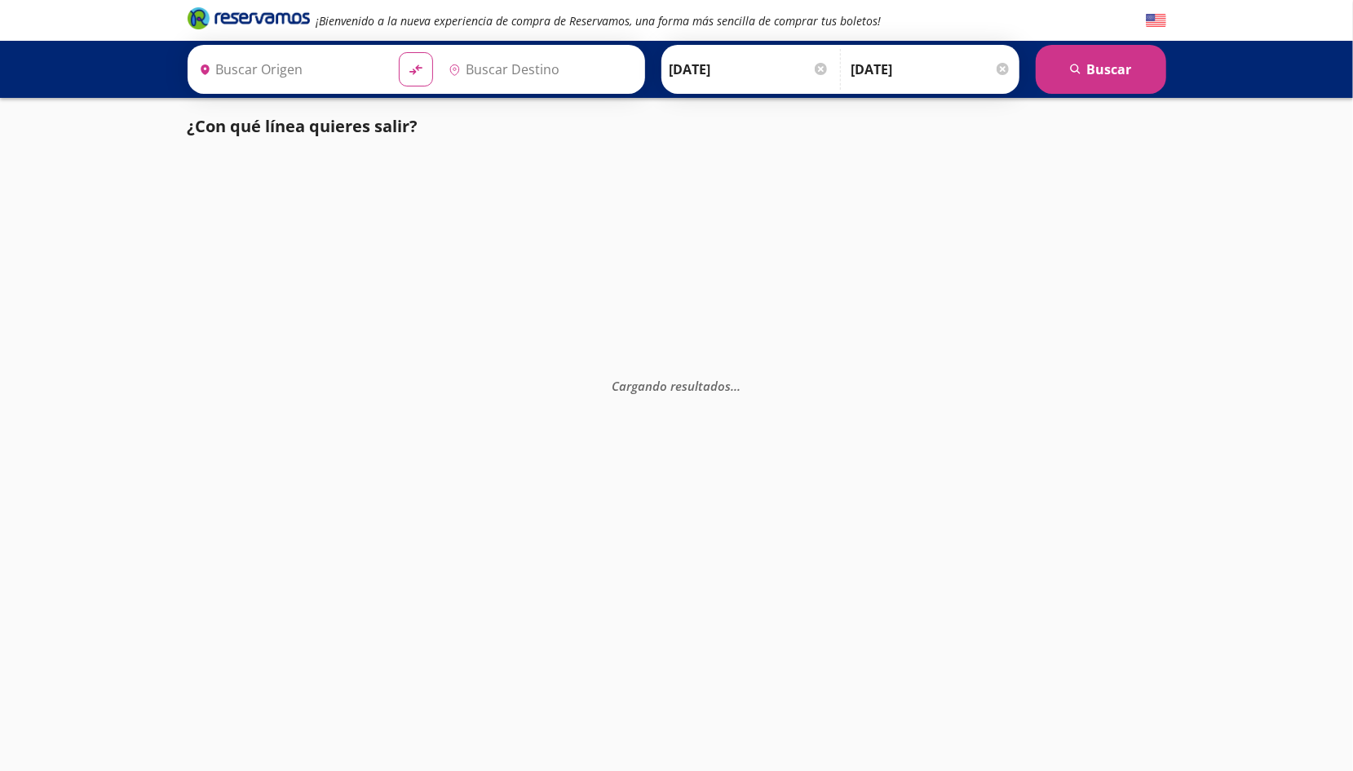
type input "[GEOGRAPHIC_DATA], [GEOGRAPHIC_DATA]"
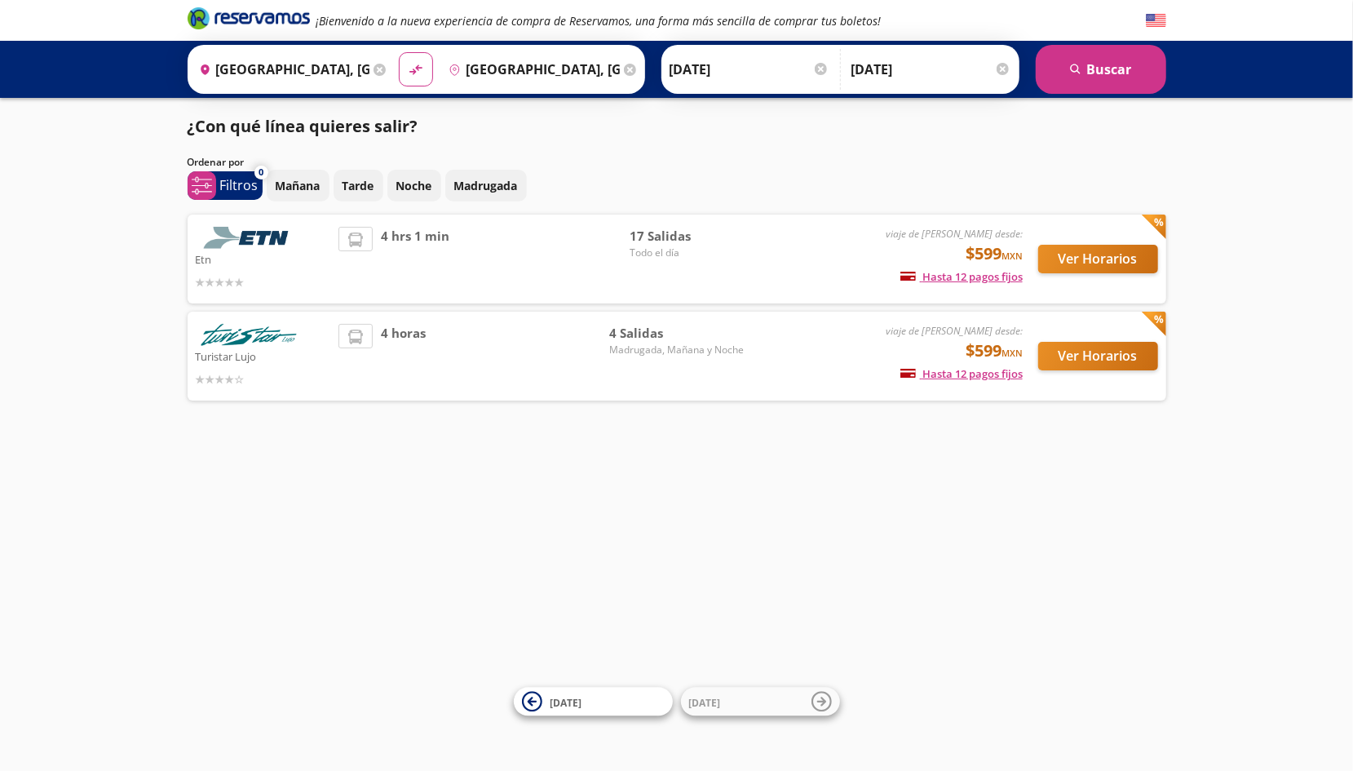
click at [376, 67] on icon at bounding box center [380, 70] width 12 height 12
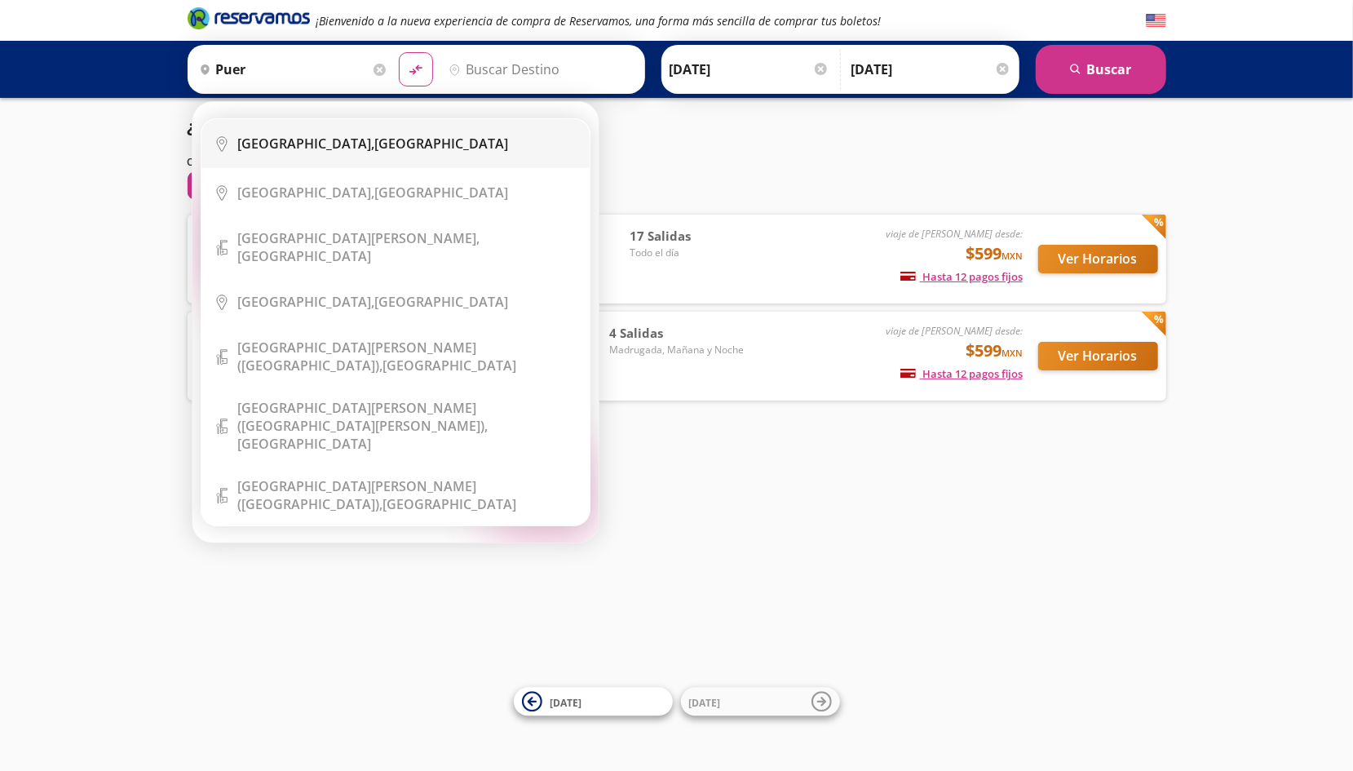
click at [271, 139] on b "[GEOGRAPHIC_DATA]," at bounding box center [306, 144] width 137 height 18
type input "[GEOGRAPHIC_DATA], [GEOGRAPHIC_DATA]"
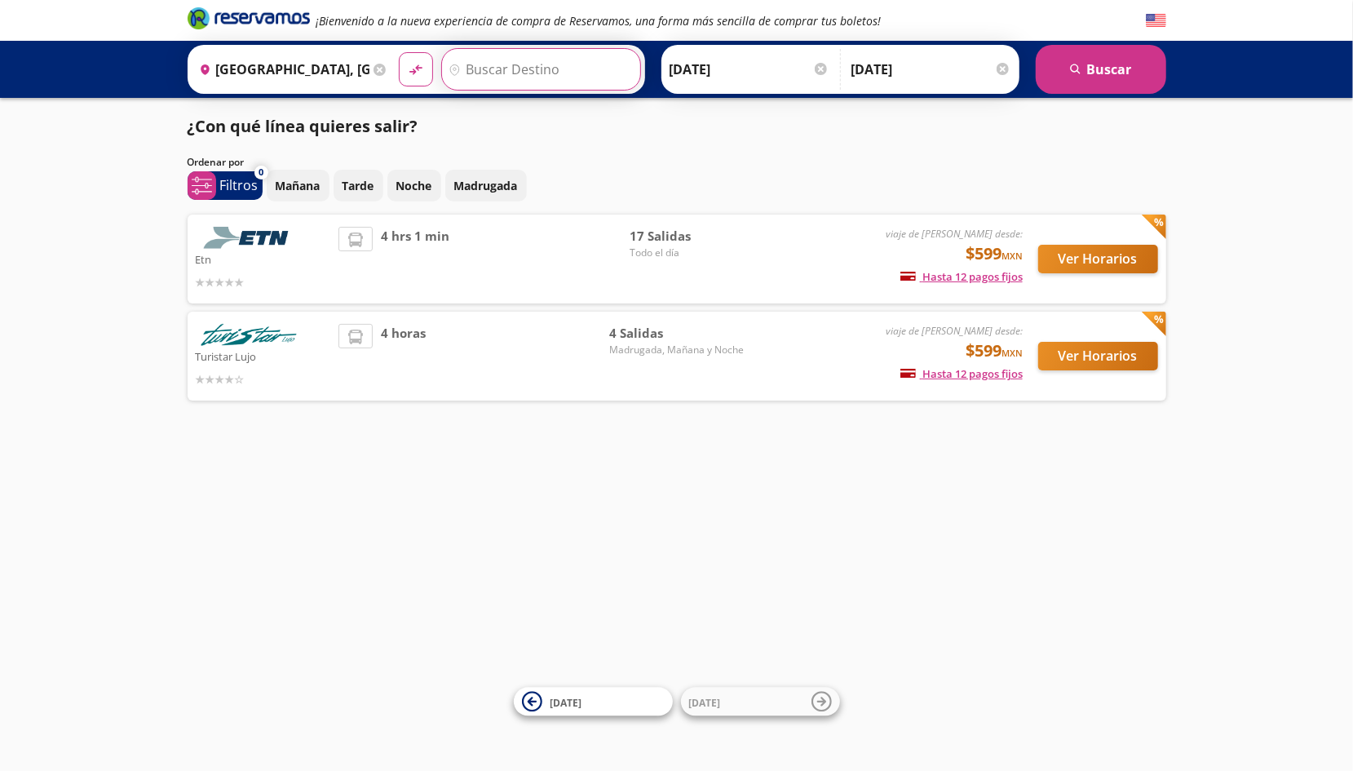
click at [485, 73] on input "Destino" at bounding box center [539, 69] width 194 height 41
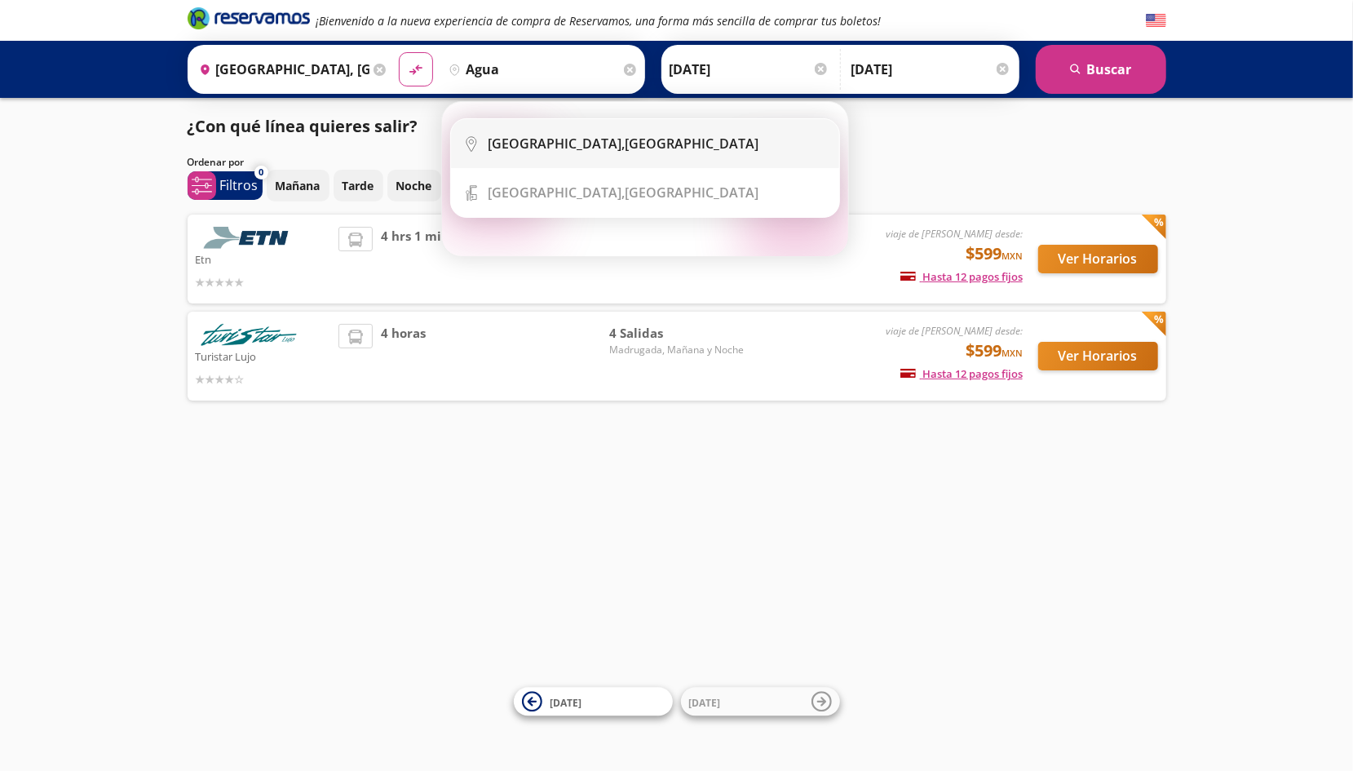
click at [535, 144] on b "[GEOGRAPHIC_DATA]," at bounding box center [556, 144] width 137 height 18
type input "[GEOGRAPHIC_DATA], [GEOGRAPHIC_DATA]"
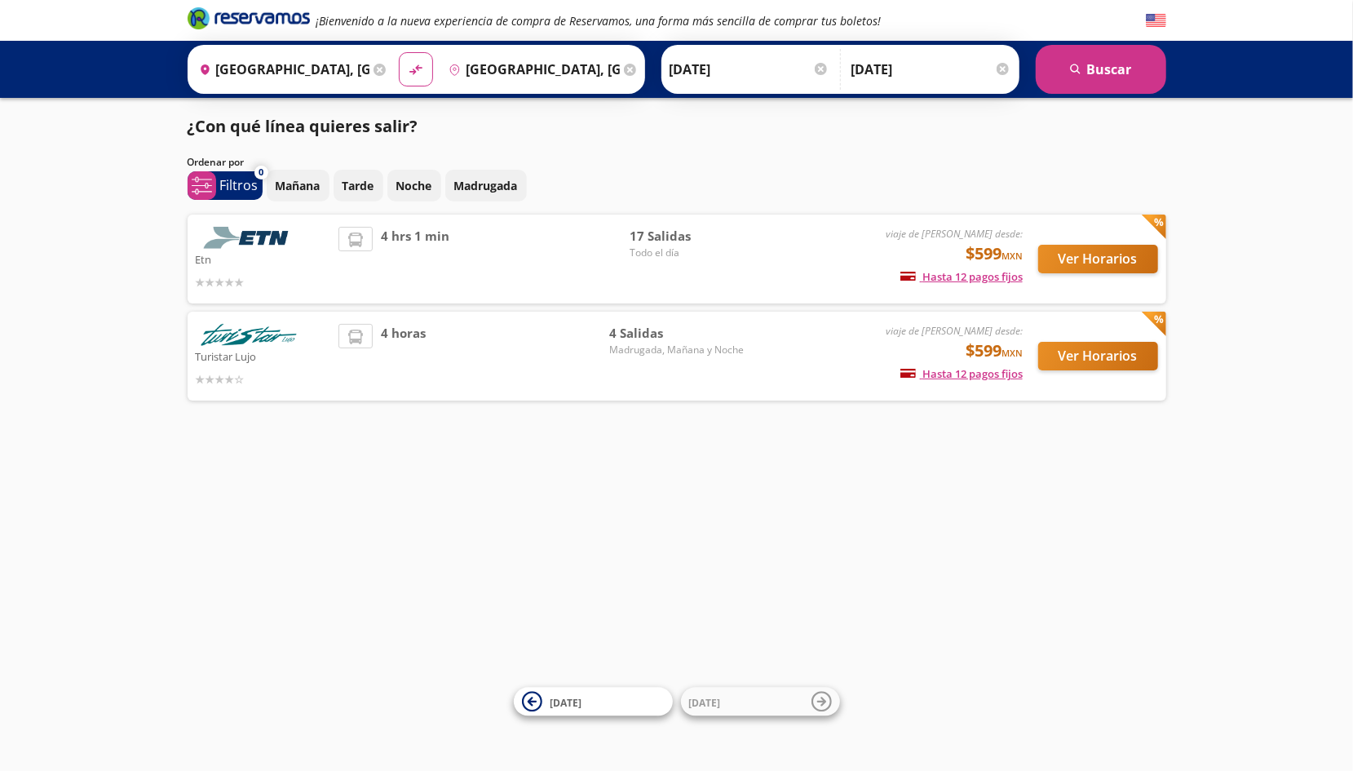
click at [1003, 67] on div at bounding box center [1003, 69] width 12 height 12
click at [485, 70] on input "[GEOGRAPHIC_DATA], [GEOGRAPHIC_DATA]" at bounding box center [542, 69] width 184 height 41
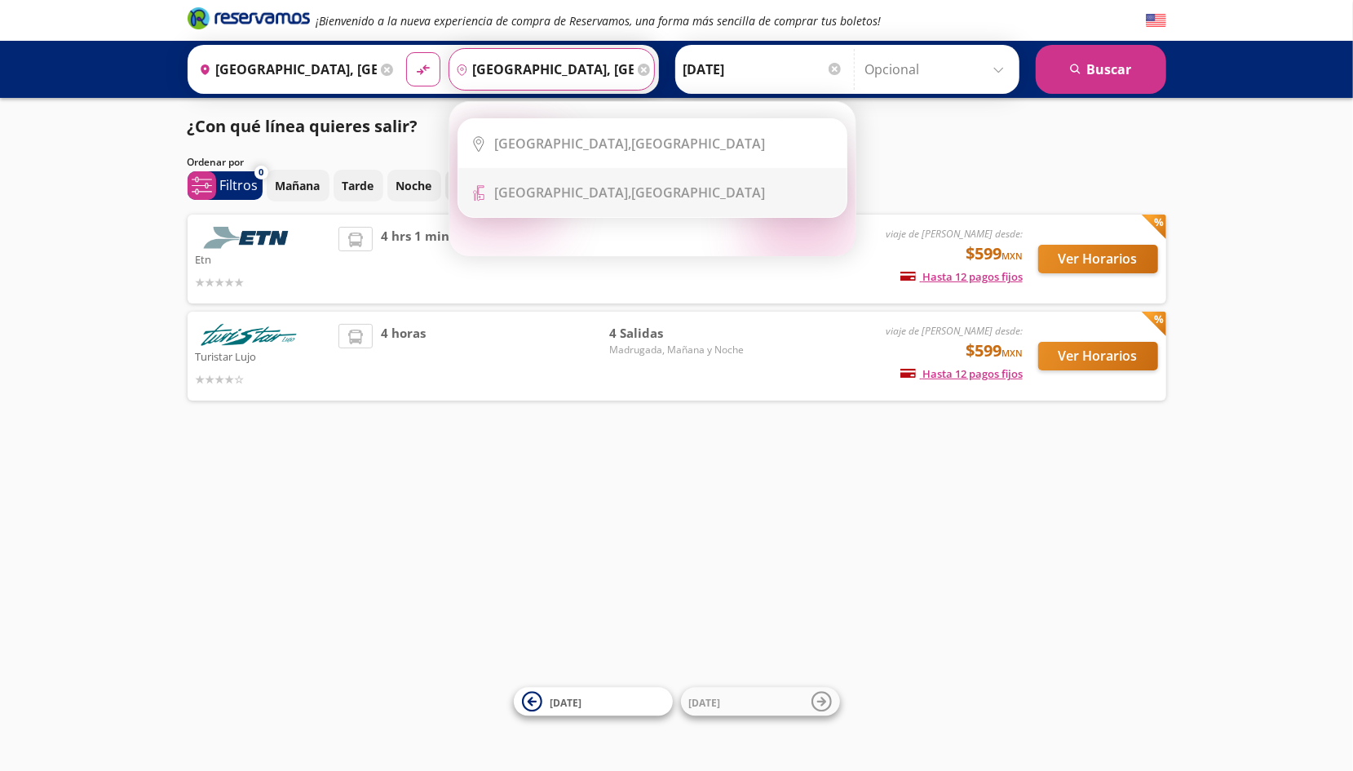
click at [520, 193] on b "[GEOGRAPHIC_DATA]," at bounding box center [563, 193] width 137 height 18
type input "[GEOGRAPHIC_DATA], [GEOGRAPHIC_DATA]"
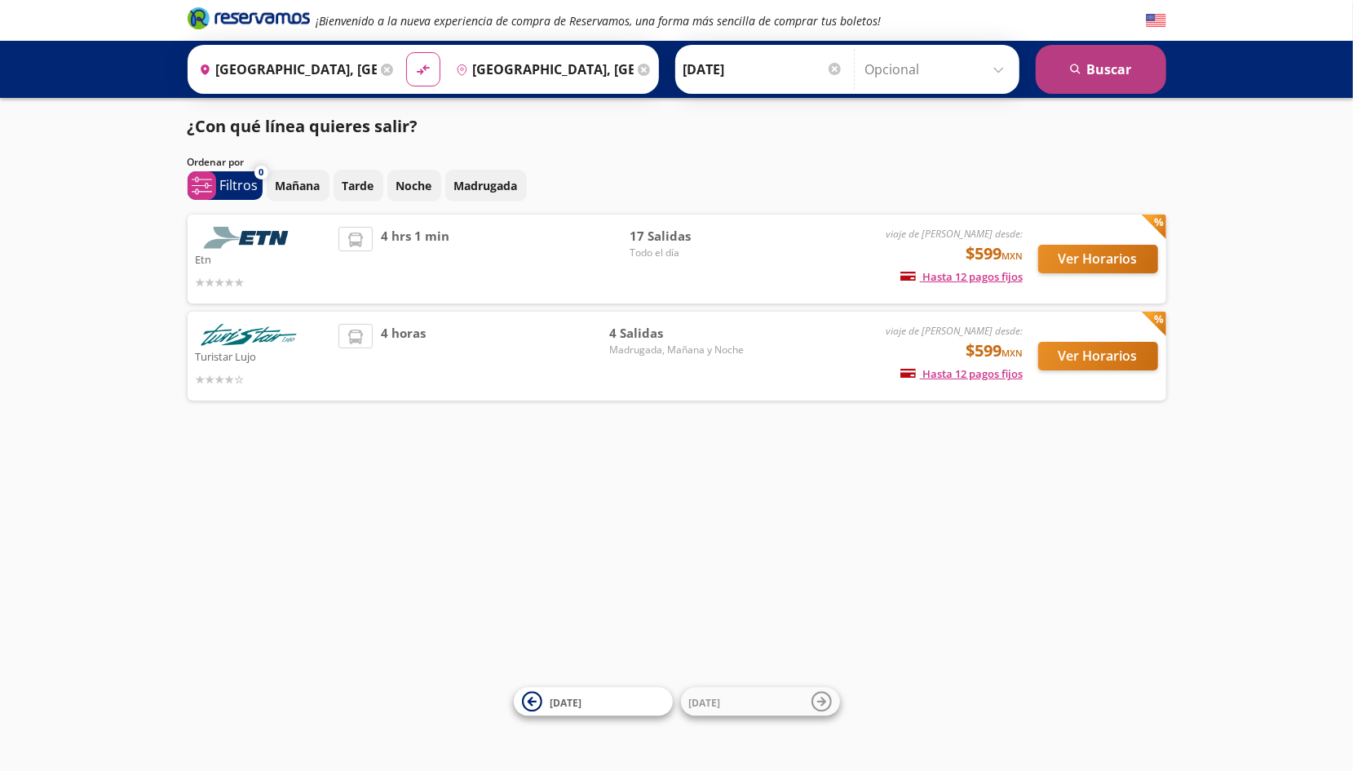
click at [1104, 71] on button "search [GEOGRAPHIC_DATA]" at bounding box center [1101, 69] width 131 height 49
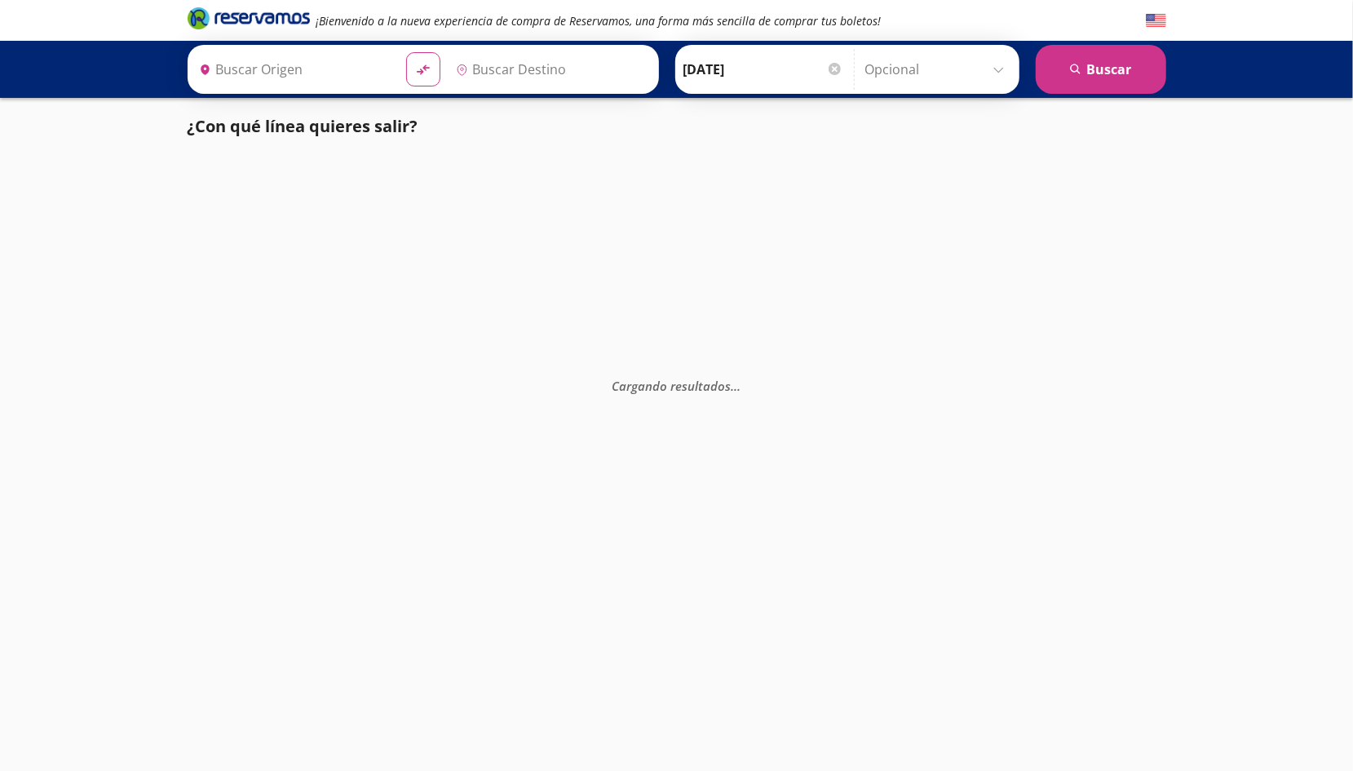
type input "[GEOGRAPHIC_DATA], [GEOGRAPHIC_DATA]"
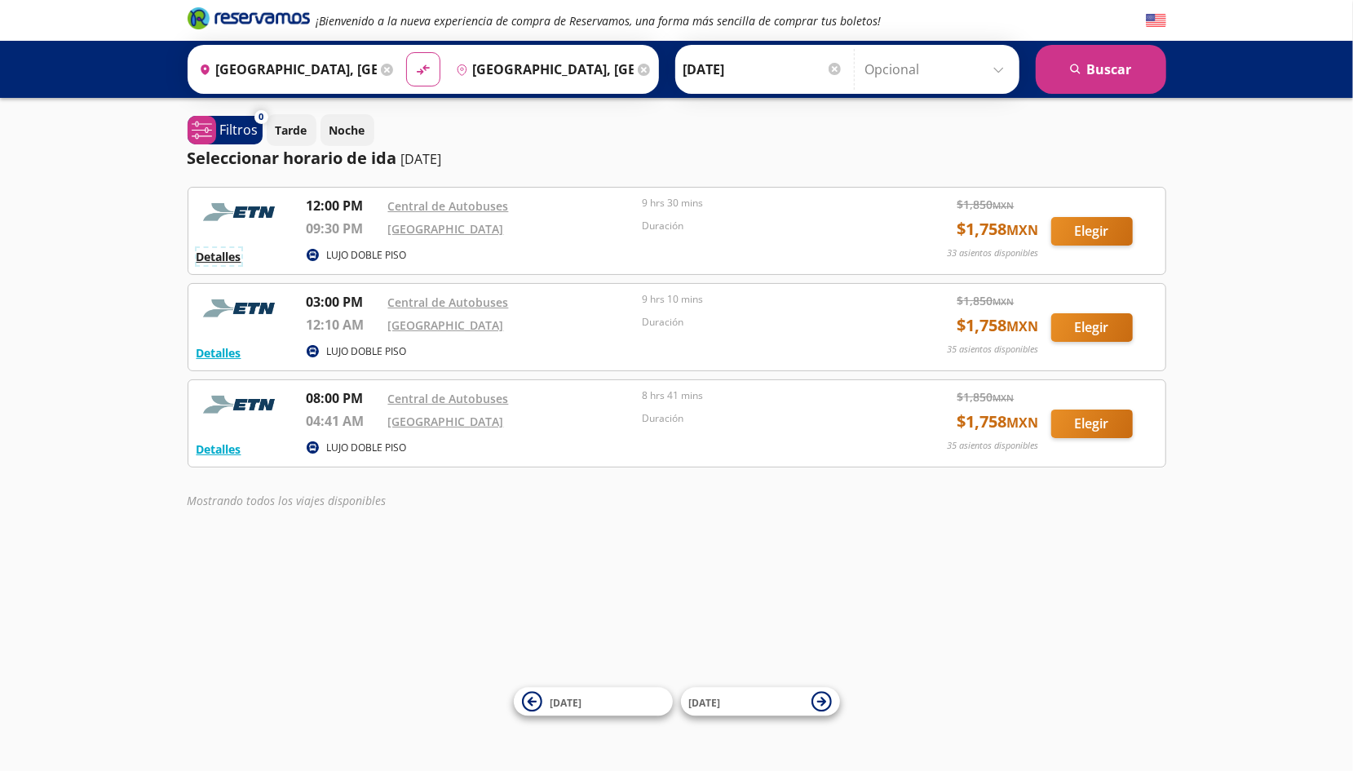
click at [215, 259] on button "Detalles" at bounding box center [219, 256] width 45 height 17
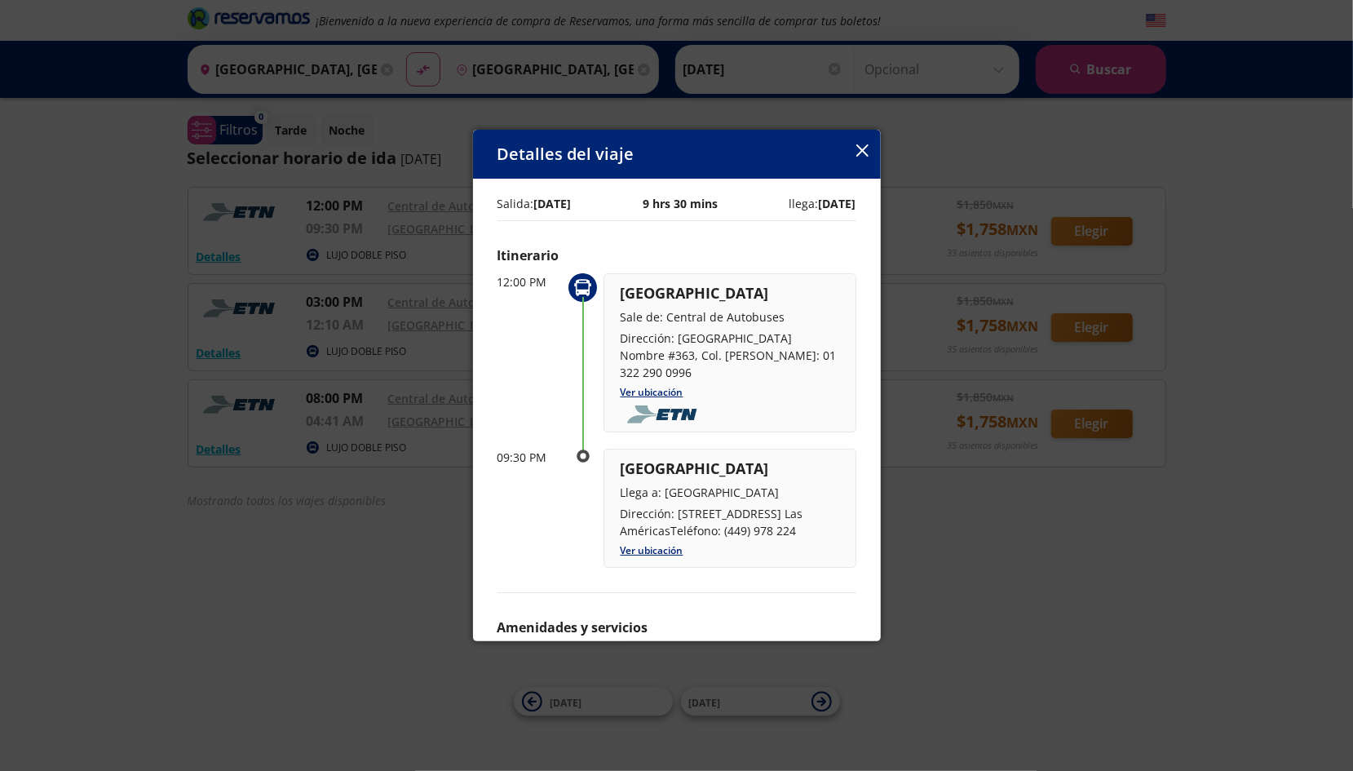
click at [859, 153] on icon "button" at bounding box center [862, 150] width 12 height 12
